Goal: Check status: Check status

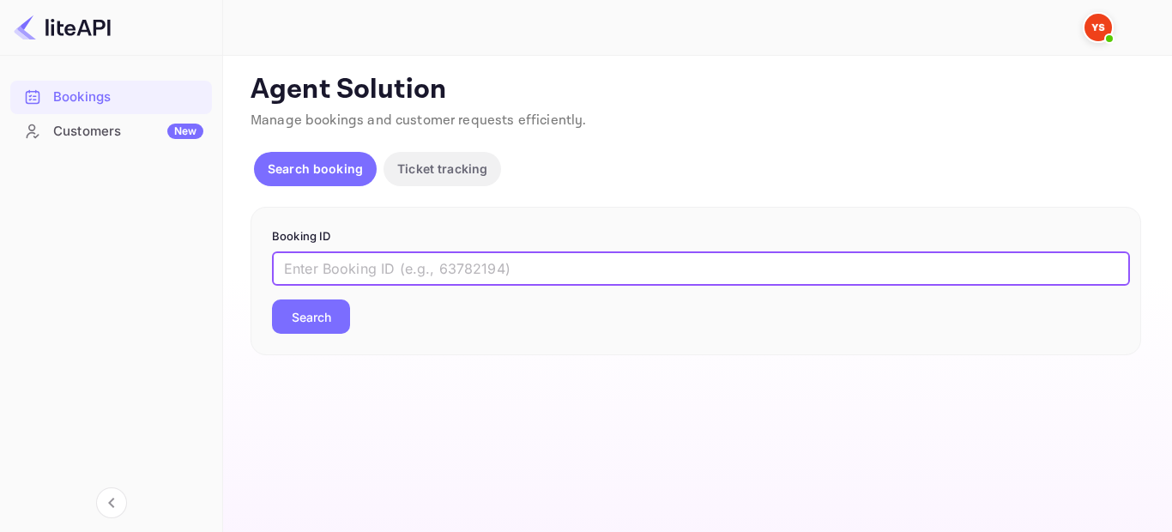
click at [528, 270] on input "text" at bounding box center [701, 268] width 858 height 34
paste input "8902616"
type input "8902616"
click at [333, 307] on button "Search" at bounding box center [311, 317] width 78 height 34
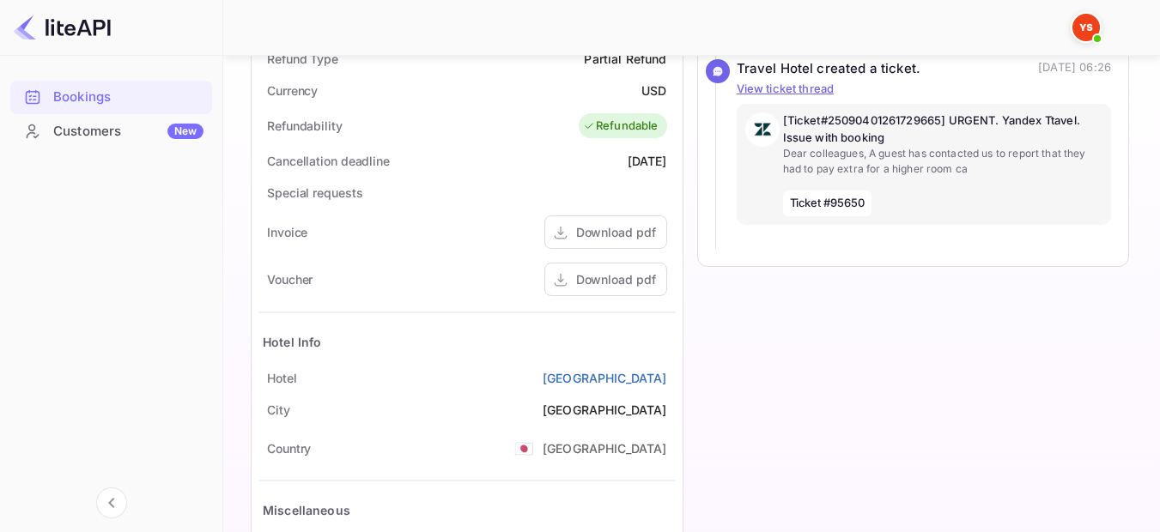
scroll to position [687, 0]
click at [624, 273] on div "Download pdf" at bounding box center [616, 278] width 80 height 18
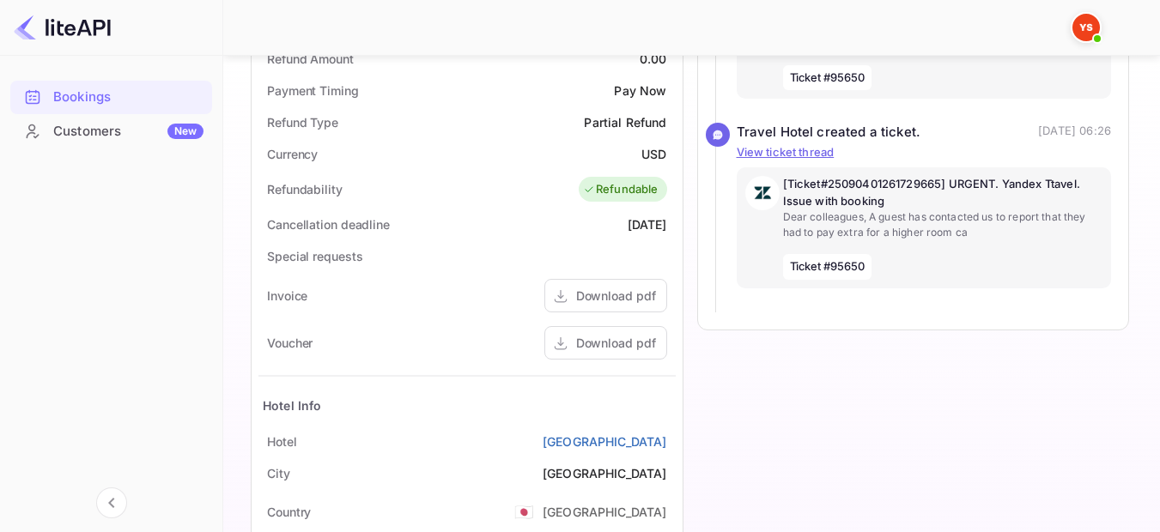
scroll to position [561, 0]
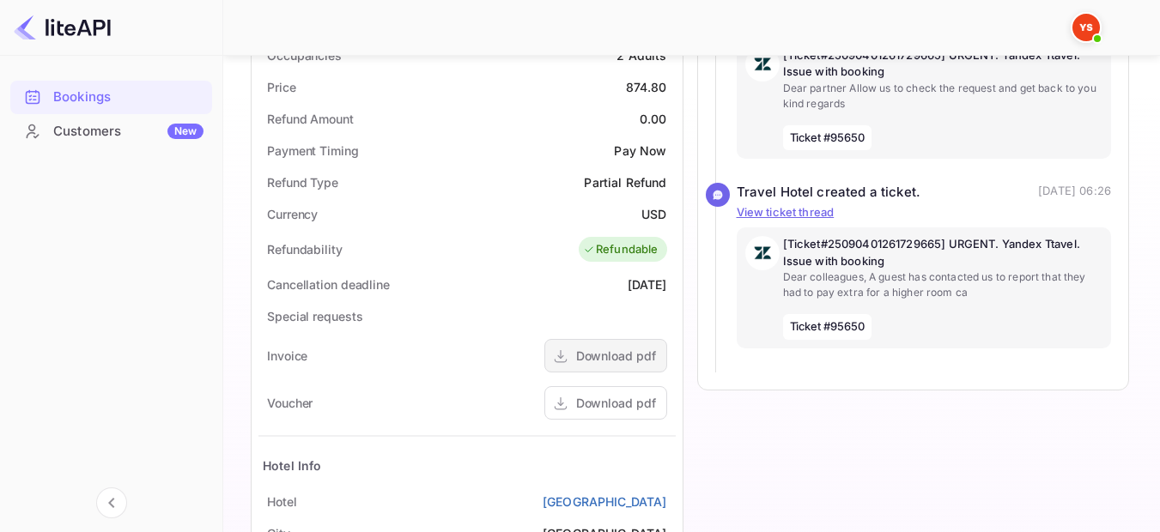
click at [602, 349] on div "Download pdf" at bounding box center [616, 356] width 80 height 18
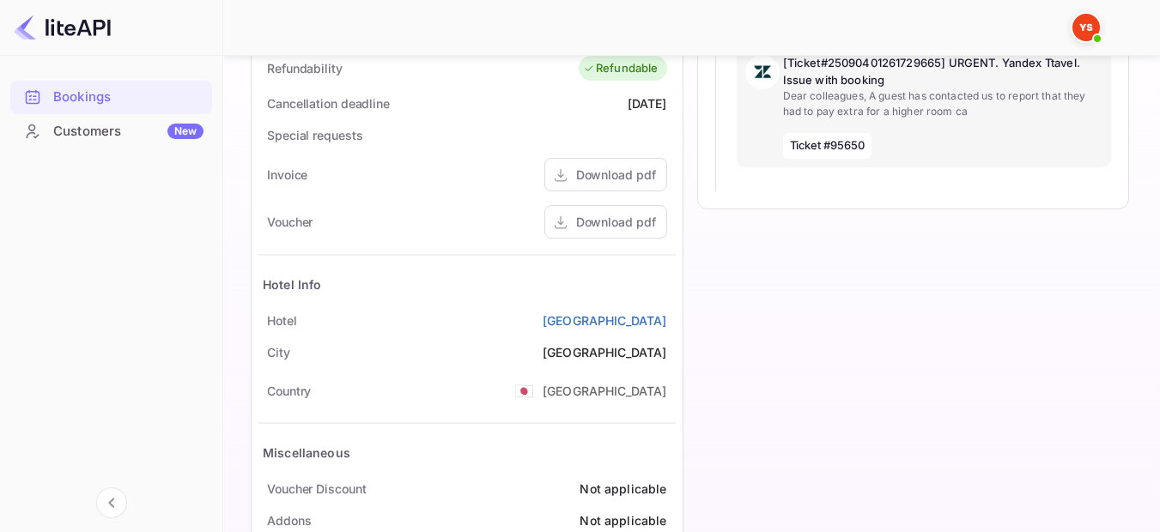
scroll to position [772, 0]
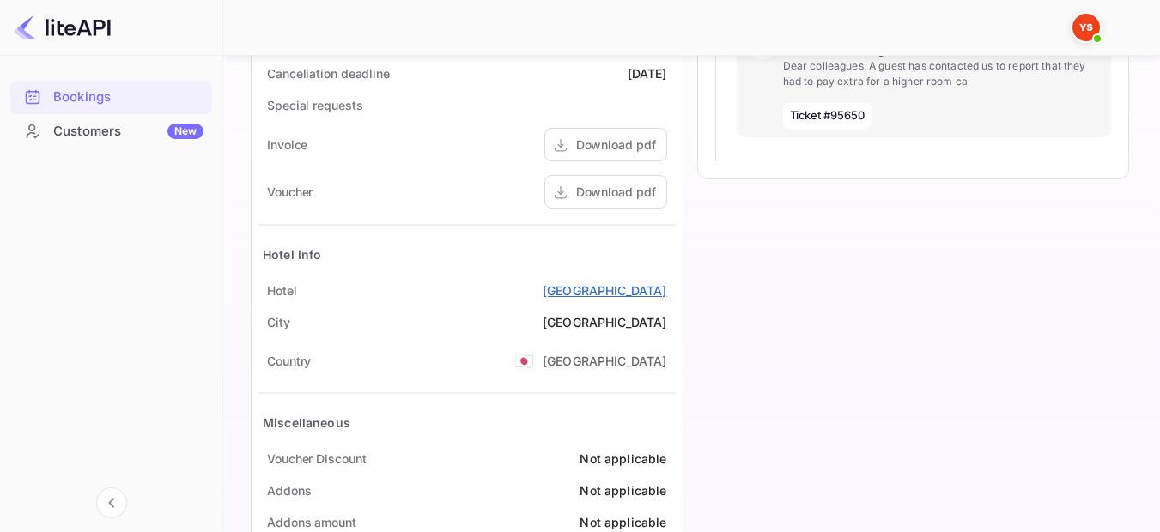
click at [596, 283] on link "Hotel Gracery Shinjuku" at bounding box center [604, 291] width 124 height 18
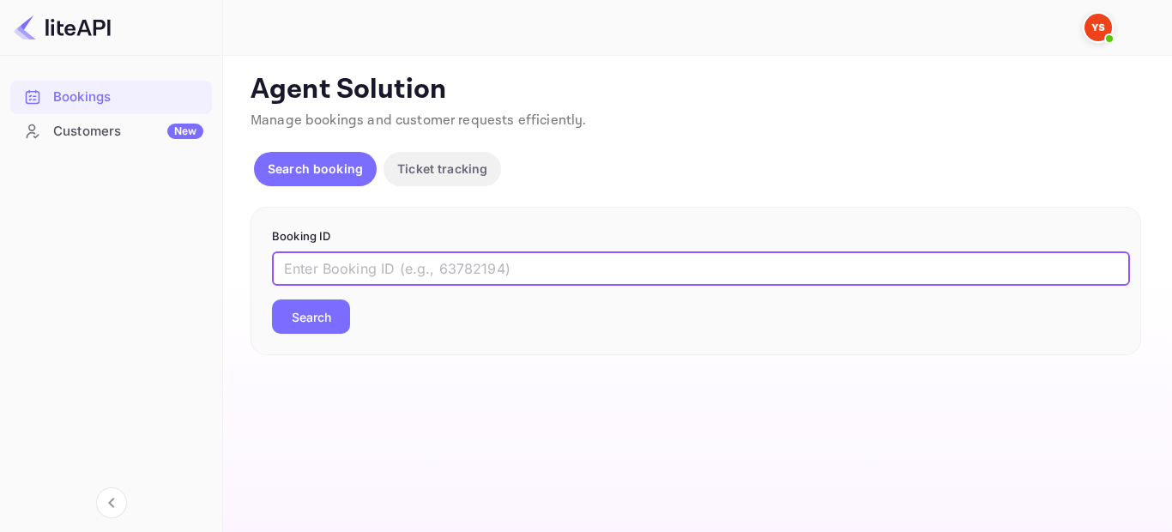
click at [550, 273] on input "text" at bounding box center [701, 268] width 858 height 34
paste input "8412231"
type input "8412231"
click at [316, 323] on button "Search" at bounding box center [311, 317] width 78 height 34
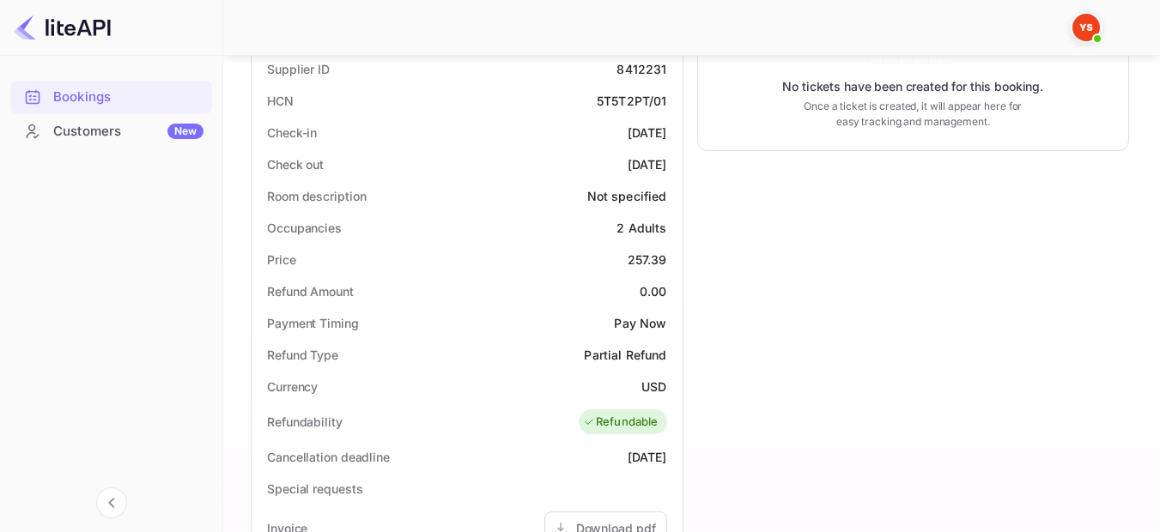
scroll to position [515, 0]
